Goal: Navigation & Orientation: Go to known website

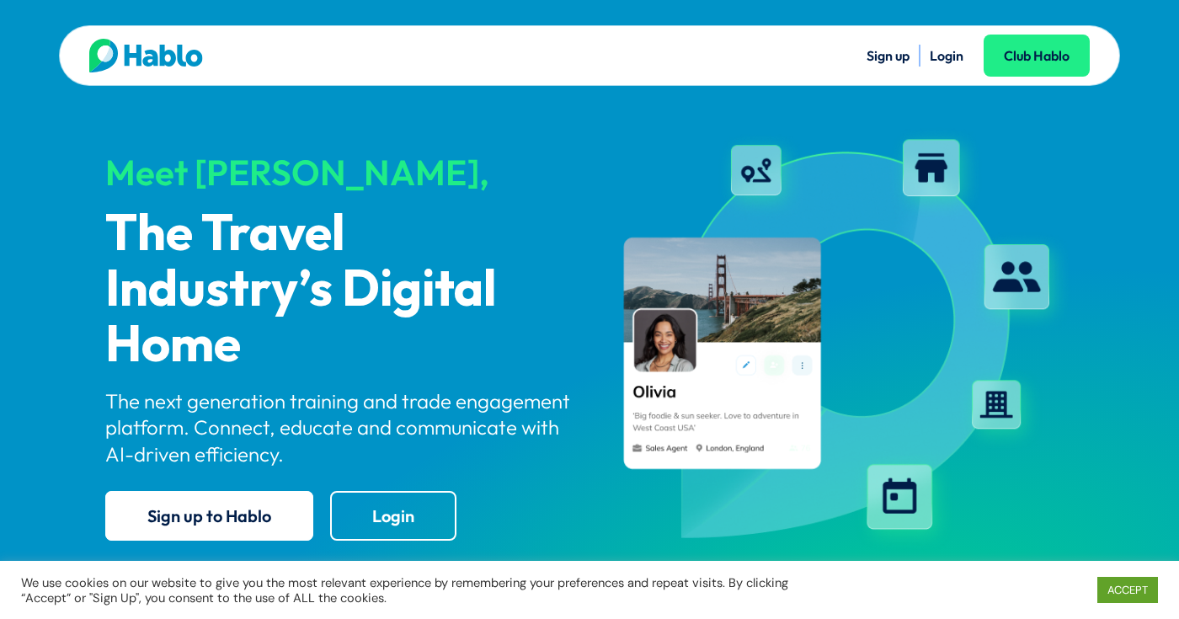
click at [953, 56] on link "Login" at bounding box center [947, 55] width 34 height 17
click at [946, 61] on link "Login" at bounding box center [947, 55] width 34 height 17
click at [948, 56] on link "Login" at bounding box center [947, 55] width 34 height 17
click at [945, 55] on link "Login" at bounding box center [947, 55] width 34 height 17
click at [408, 520] on link "Login" at bounding box center [393, 516] width 126 height 50
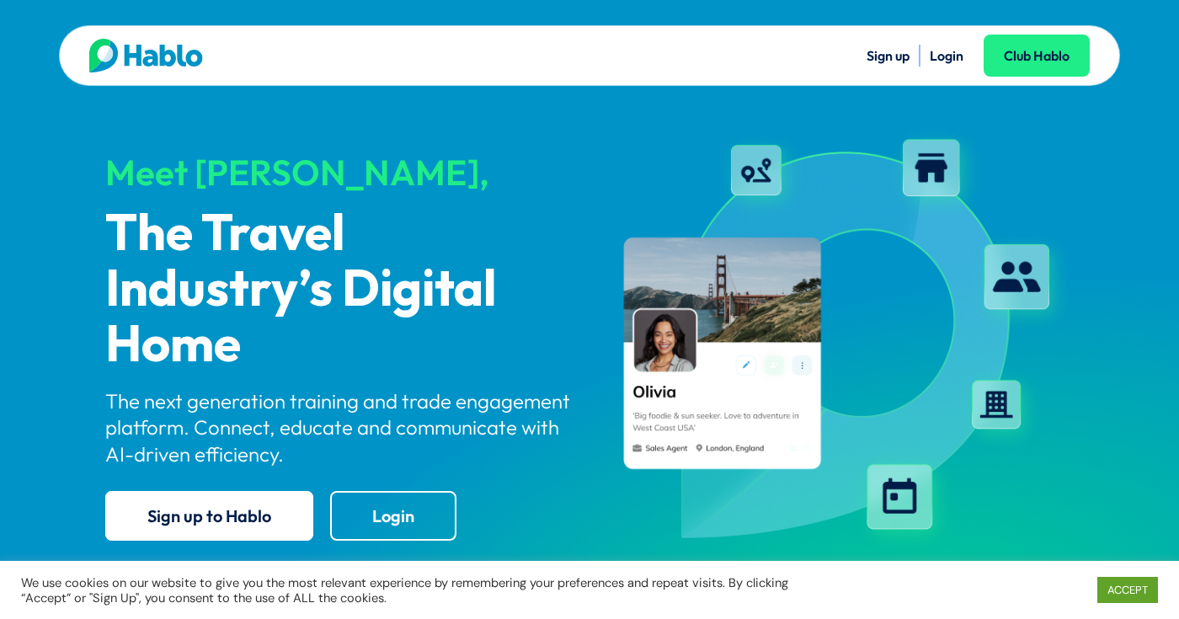
click at [952, 59] on link "Login" at bounding box center [947, 55] width 34 height 17
click at [1134, 589] on link "ACCEPT" at bounding box center [1127, 590] width 61 height 26
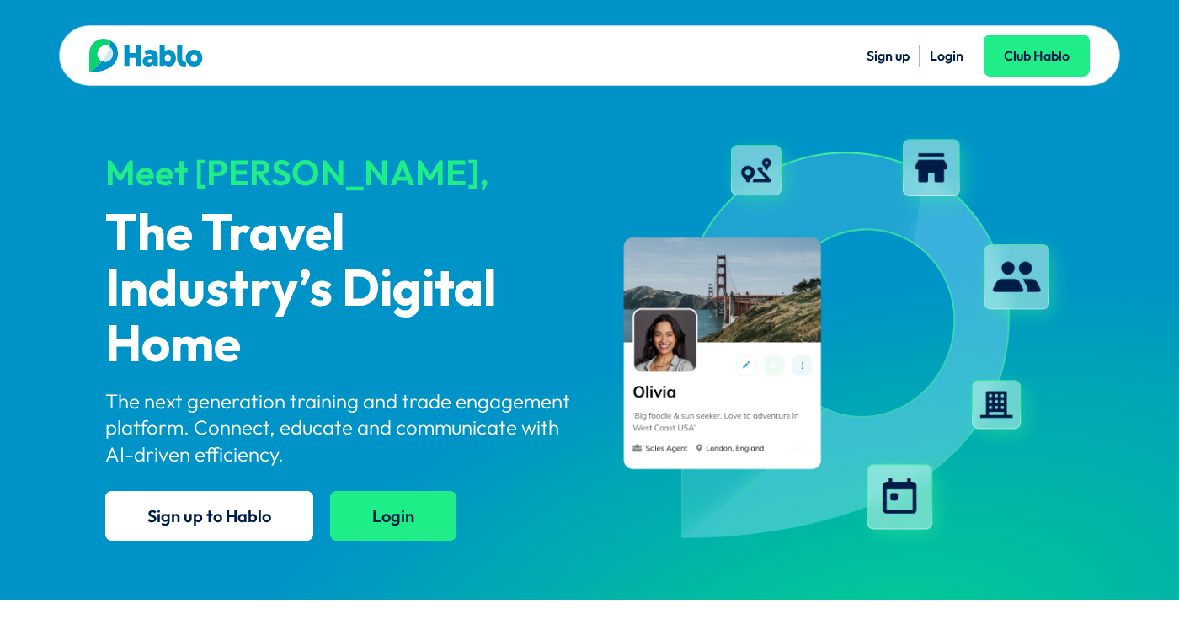
click at [387, 516] on link "Login" at bounding box center [393, 516] width 126 height 50
